Goal: Check status: Check status

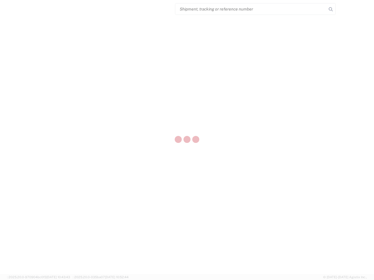
select select "US"
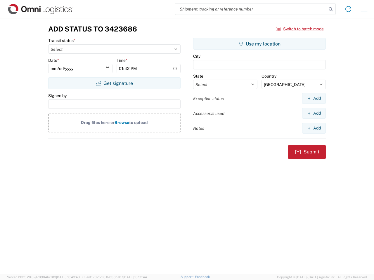
click at [251, 9] on input "search" at bounding box center [250, 9] width 151 height 11
click at [331, 9] on icon at bounding box center [331, 9] width 8 height 8
click at [348, 9] on icon at bounding box center [348, 8] width 9 height 9
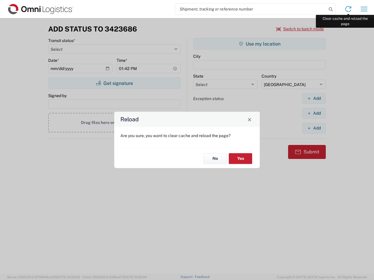
click at [364, 9] on div "Reload Are you sure, you want to clear cache and reload the page? No Yes" at bounding box center [187, 140] width 374 height 280
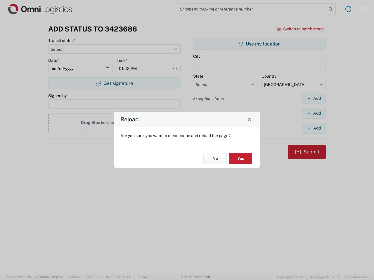
click at [300, 29] on div "Reload Are you sure, you want to clear cache and reload the page? No Yes" at bounding box center [187, 140] width 374 height 280
click at [114, 83] on div "Reload Are you sure, you want to clear cache and reload the page? No Yes" at bounding box center [187, 140] width 374 height 280
click at [259, 44] on div "Reload Are you sure, you want to clear cache and reload the page? No Yes" at bounding box center [187, 140] width 374 height 280
click at [314, 98] on div "Reload Are you sure, you want to clear cache and reload the page? No Yes" at bounding box center [187, 140] width 374 height 280
click at [314, 113] on div "Reload Are you sure, you want to clear cache and reload the page? No Yes" at bounding box center [187, 140] width 374 height 280
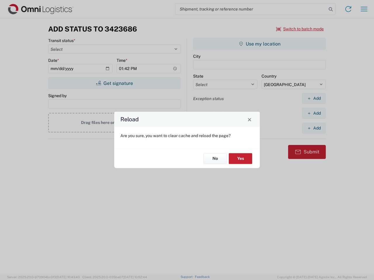
click at [314, 128] on div "Reload Are you sure, you want to clear cache and reload the page? No Yes" at bounding box center [187, 140] width 374 height 280
